Goal: Navigation & Orientation: Find specific page/section

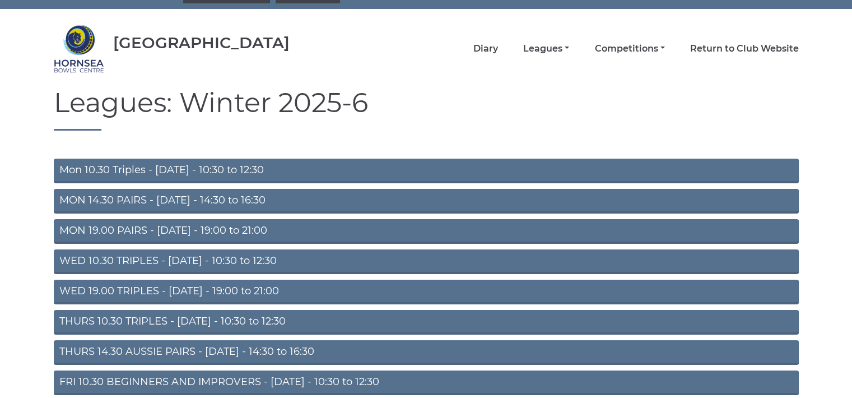
scroll to position [112, 0]
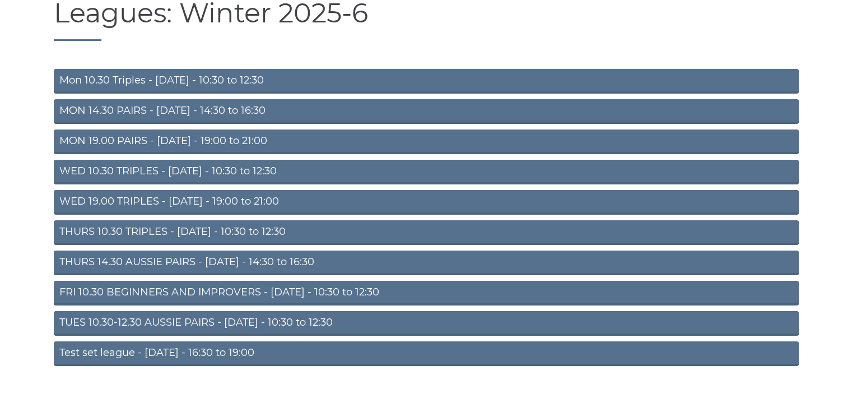
click at [317, 319] on link "TUES 10.30-12.30 AUSSIE PAIRS - Tuesday - 10:30 to 12:30" at bounding box center [426, 323] width 745 height 25
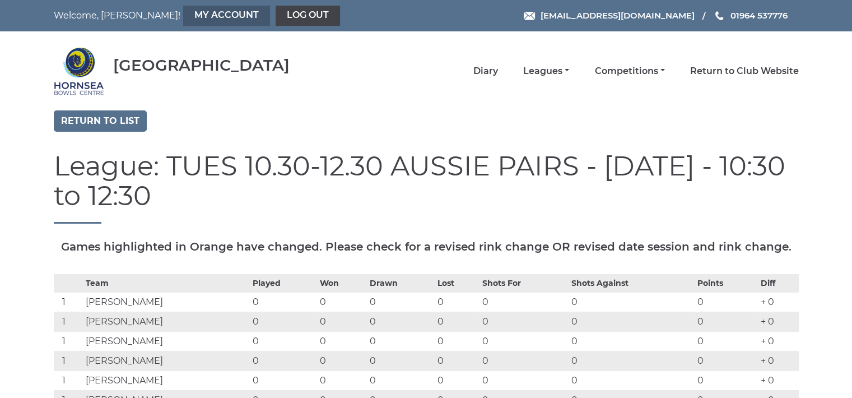
click at [183, 7] on link "My Account" at bounding box center [226, 16] width 87 height 20
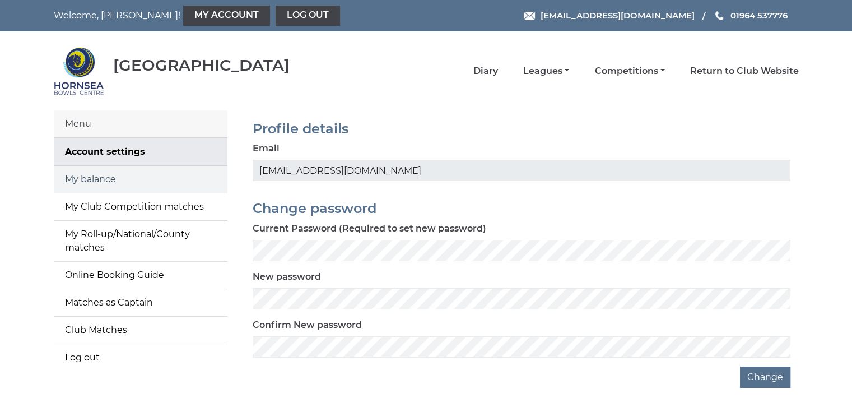
click at [112, 180] on link "My balance" at bounding box center [141, 179] width 174 height 27
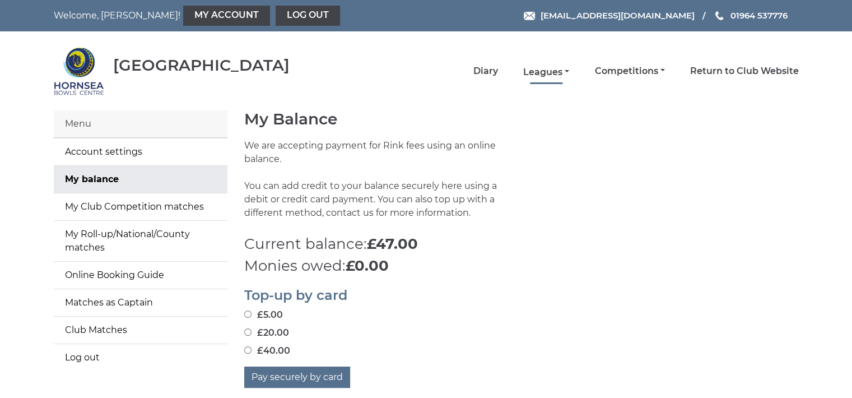
click at [538, 69] on link "Leagues" at bounding box center [546, 72] width 46 height 12
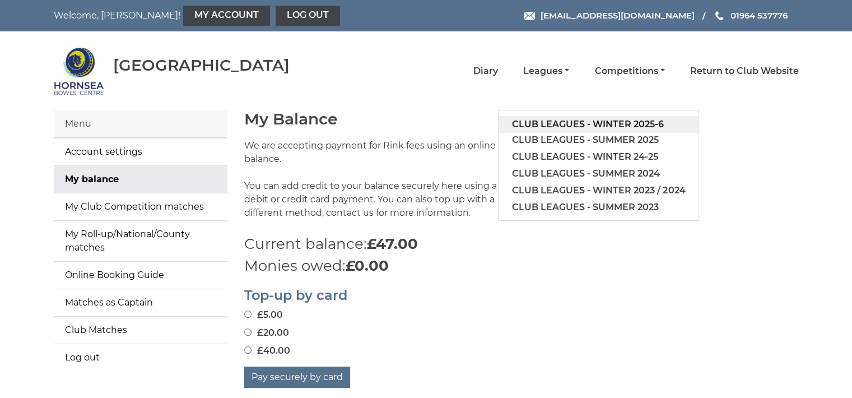
click at [591, 123] on link "Club leagues - Winter 2025-6" at bounding box center [599, 124] width 200 height 17
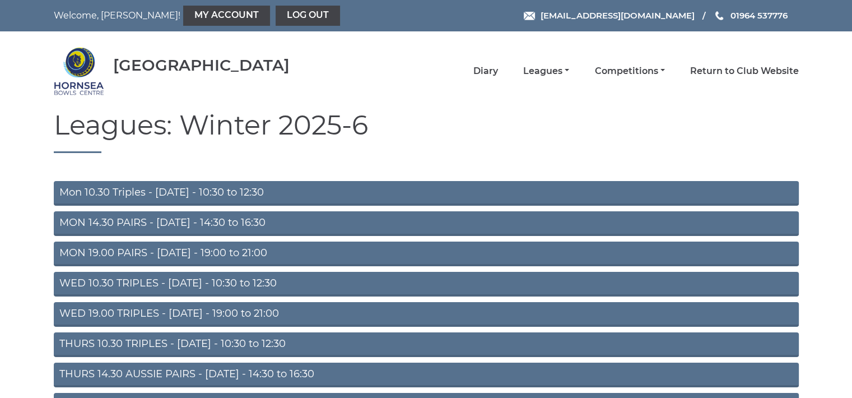
click at [224, 276] on link "WED 10.30 TRIPLES - Wednesday - 10:30 to 12:30" at bounding box center [426, 284] width 745 height 25
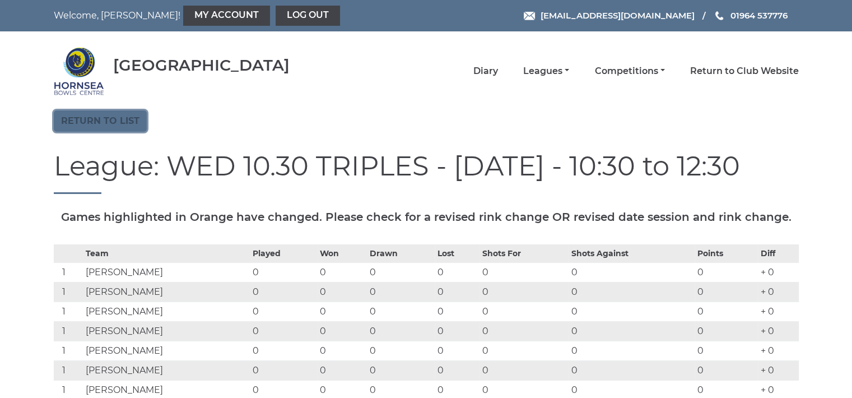
click at [112, 127] on link "Return to list" at bounding box center [100, 120] width 93 height 21
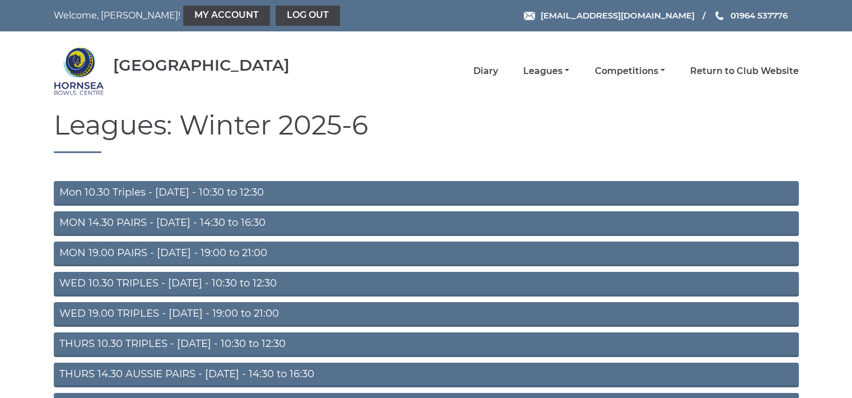
click at [189, 342] on link "THURS 10.30 TRIPLES - [DATE] - 10:30 to 12:30" at bounding box center [426, 344] width 745 height 25
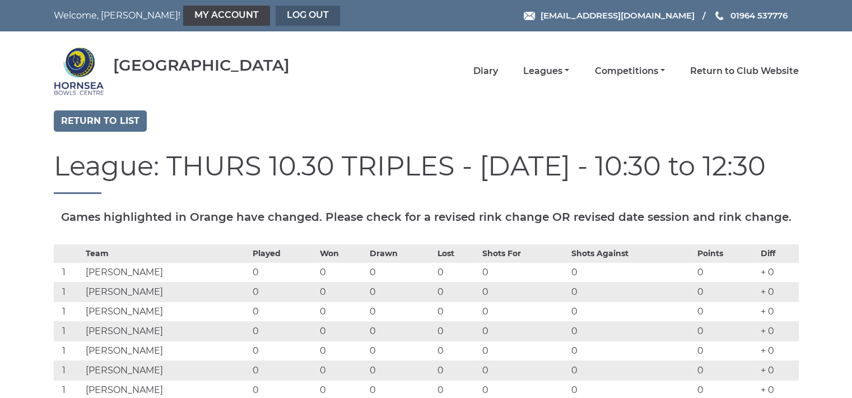
click at [276, 18] on link "Log out" at bounding box center [308, 16] width 64 height 20
